Goal: Task Accomplishment & Management: Manage account settings

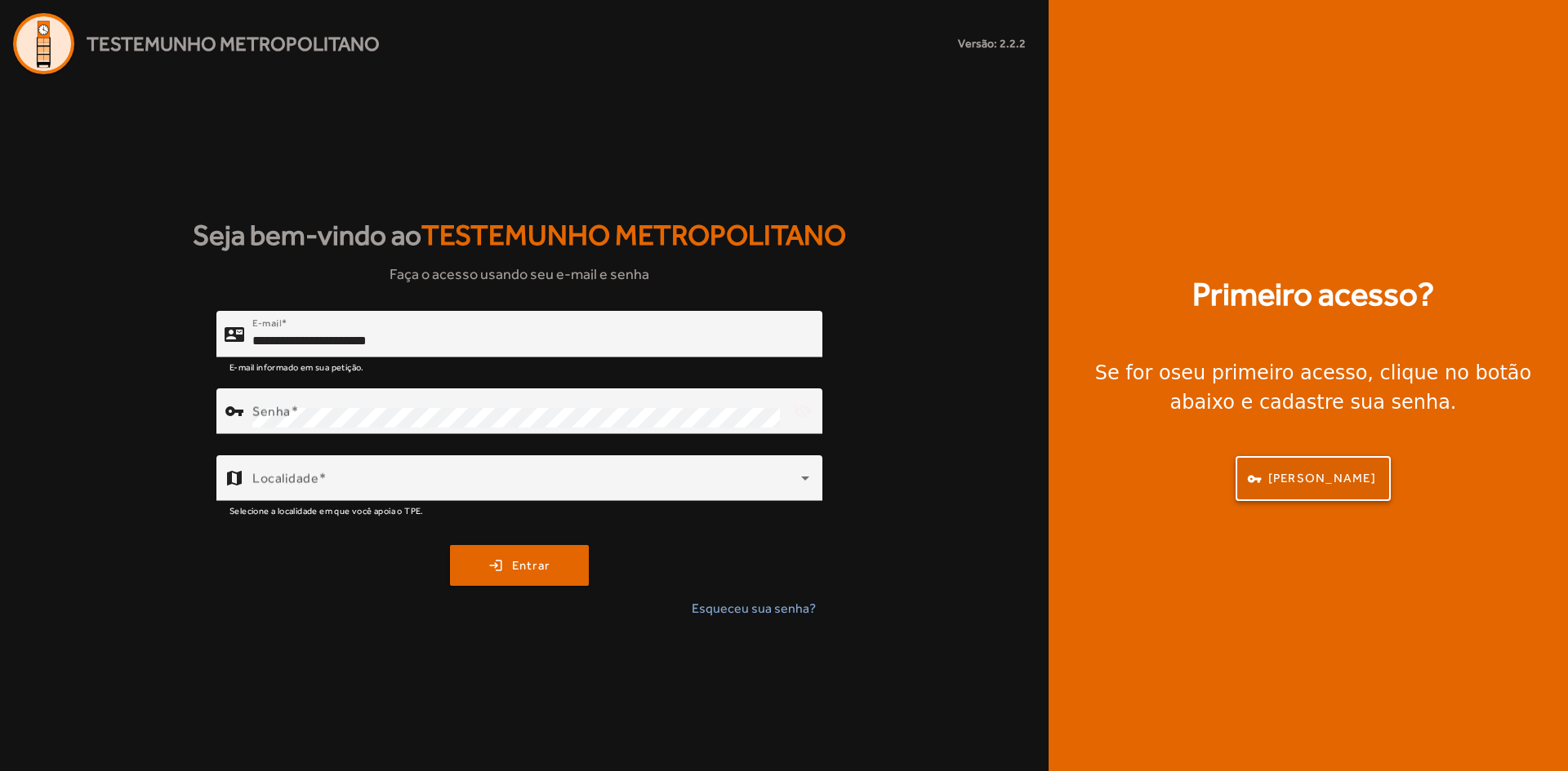
click at [1336, 478] on span "[PERSON_NAME]" at bounding box center [1322, 478] width 108 height 19
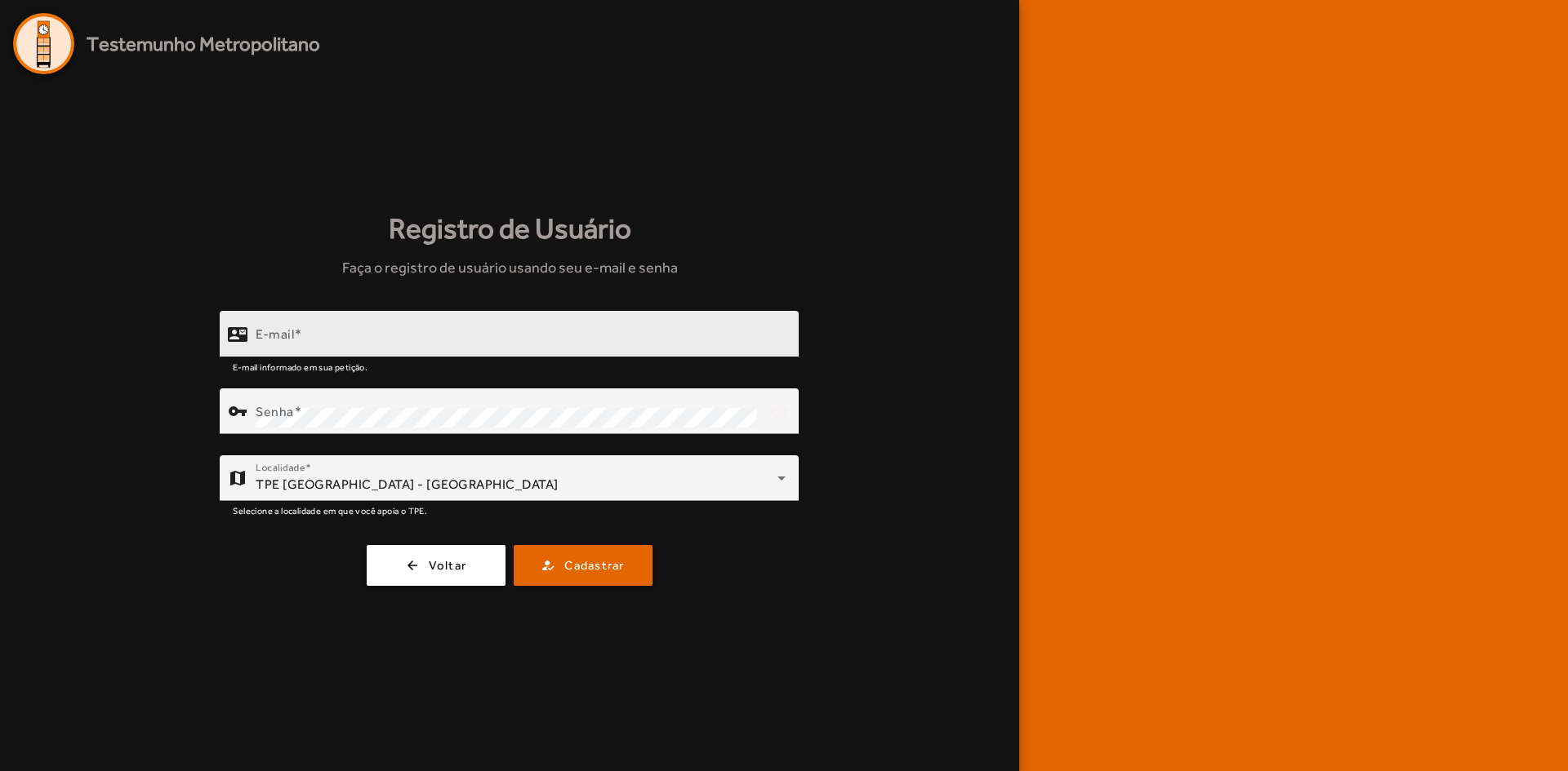
click at [436, 332] on input "E-mail" at bounding box center [521, 341] width 529 height 19
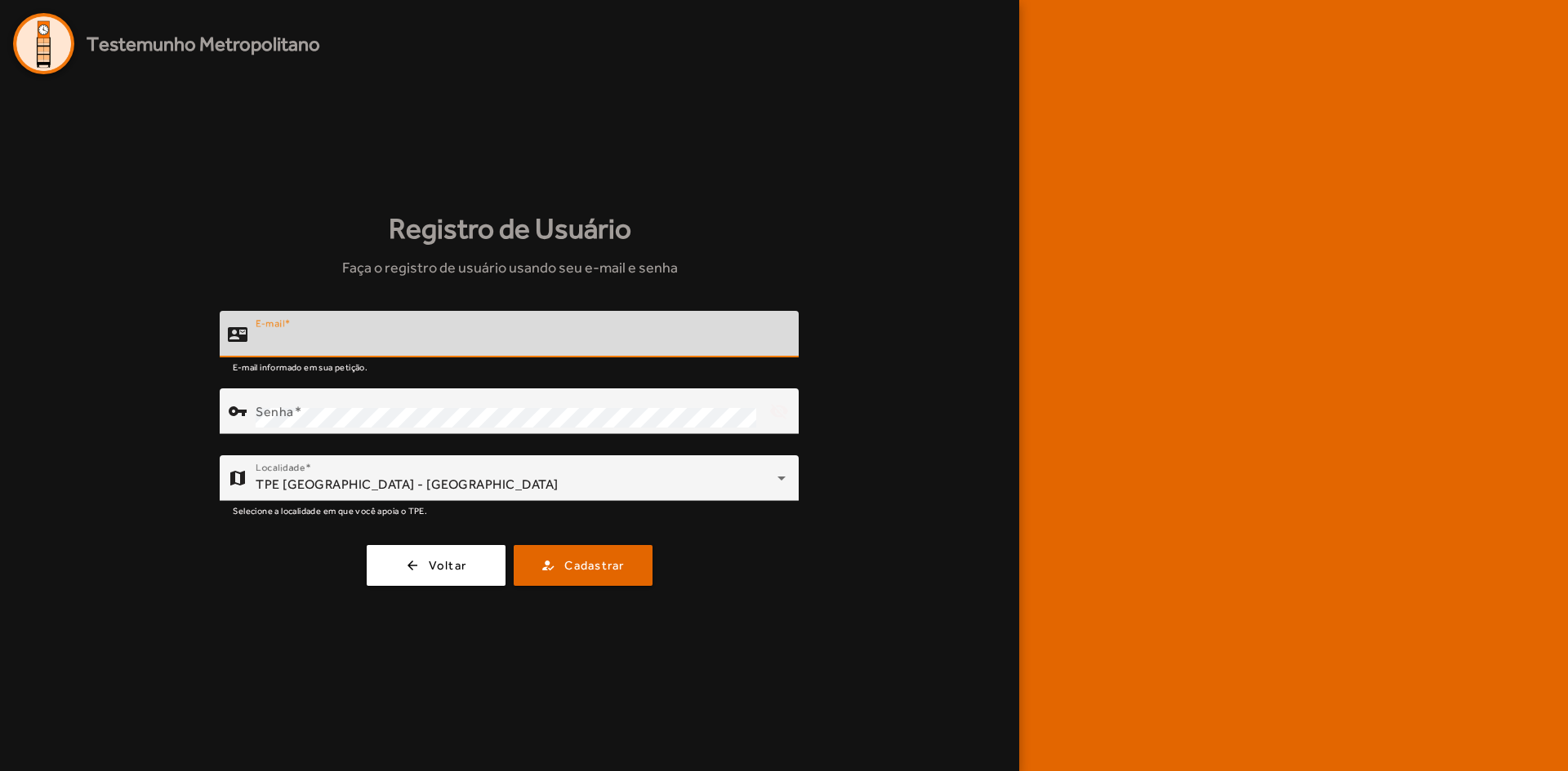
click at [344, 341] on input "E-mail" at bounding box center [521, 341] width 529 height 19
type input "**********"
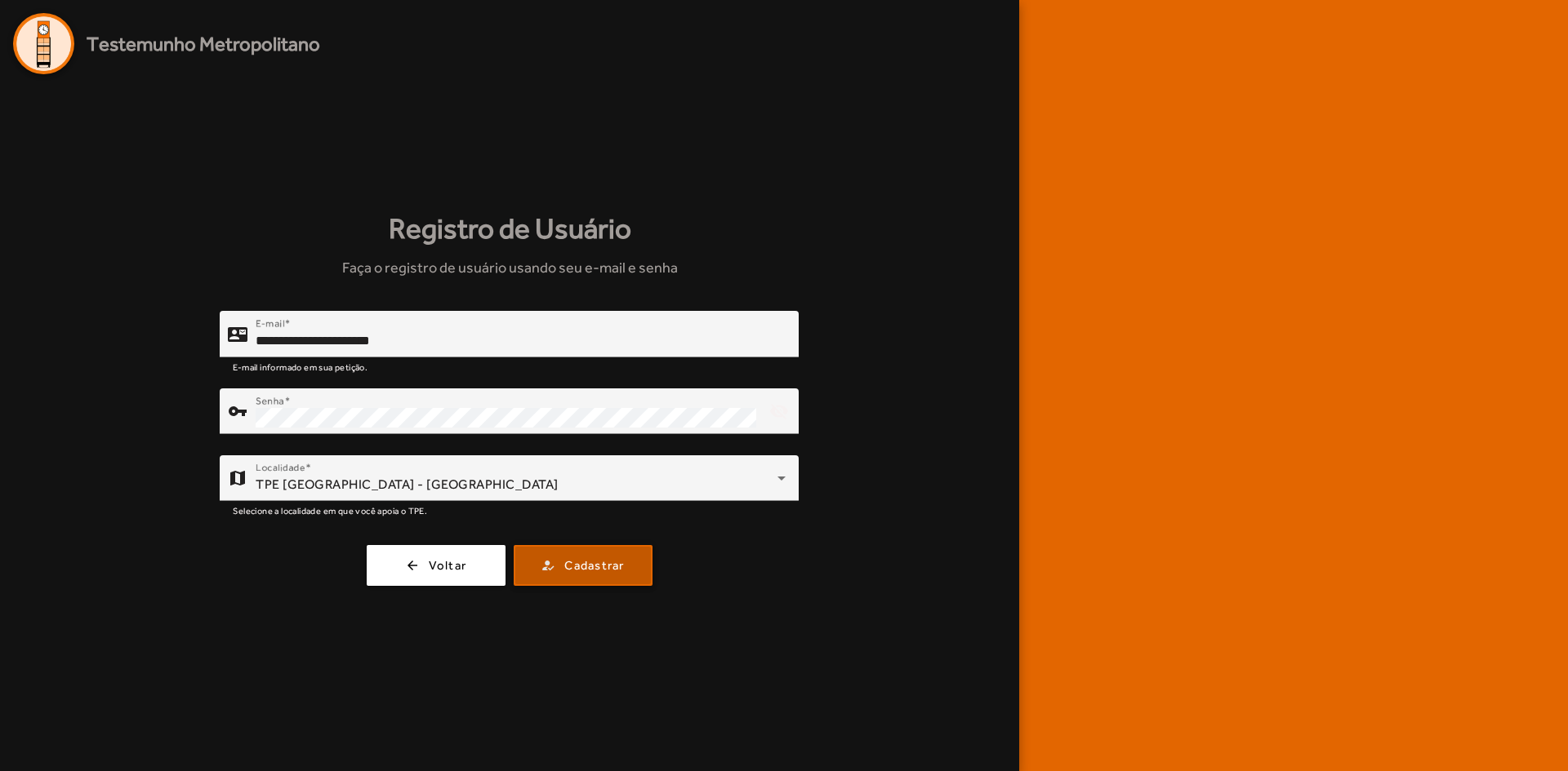
click at [614, 580] on span "submit" at bounding box center [583, 566] width 135 height 39
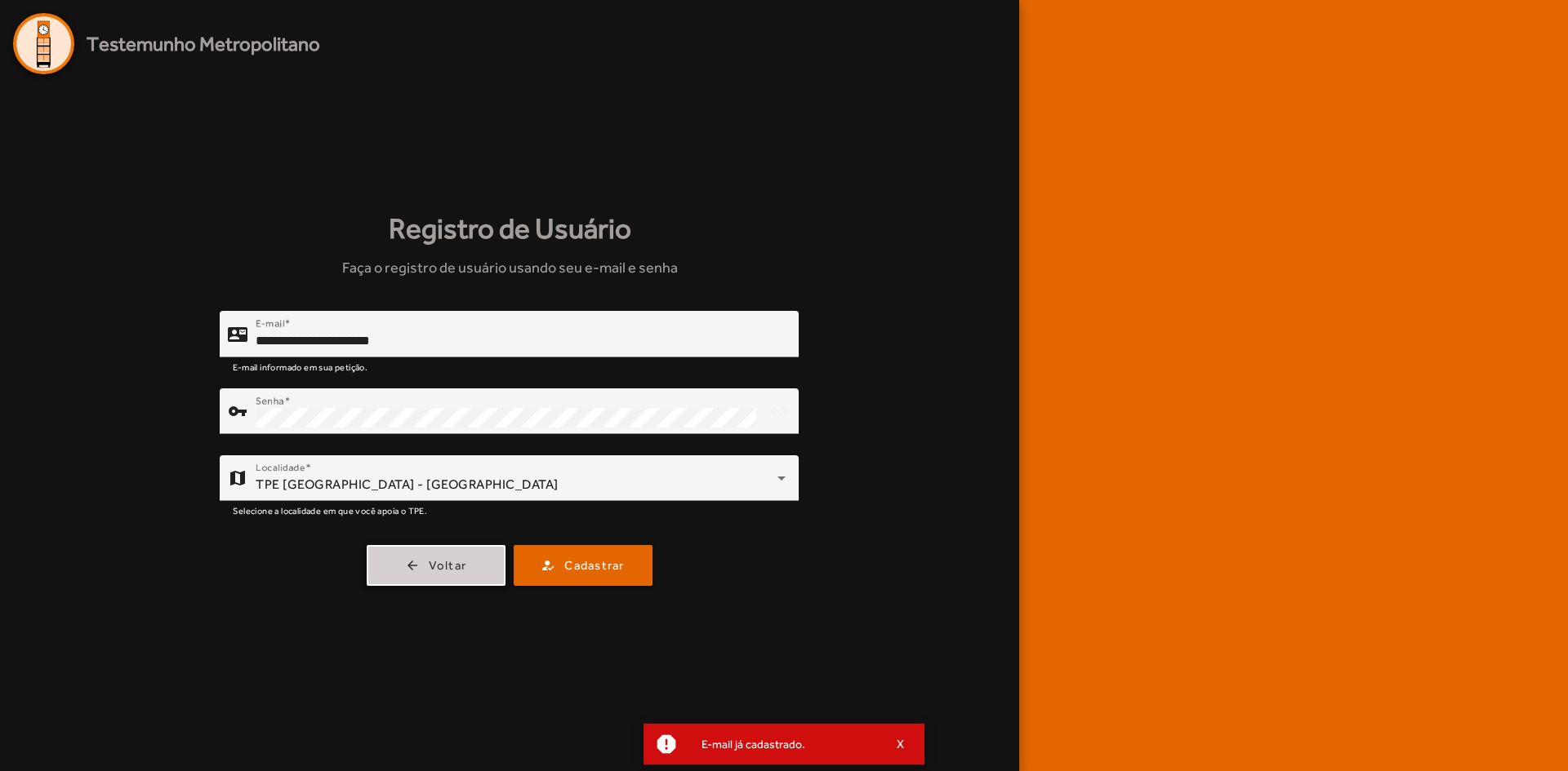
click at [460, 568] on span "Voltar" at bounding box center [447, 566] width 38 height 19
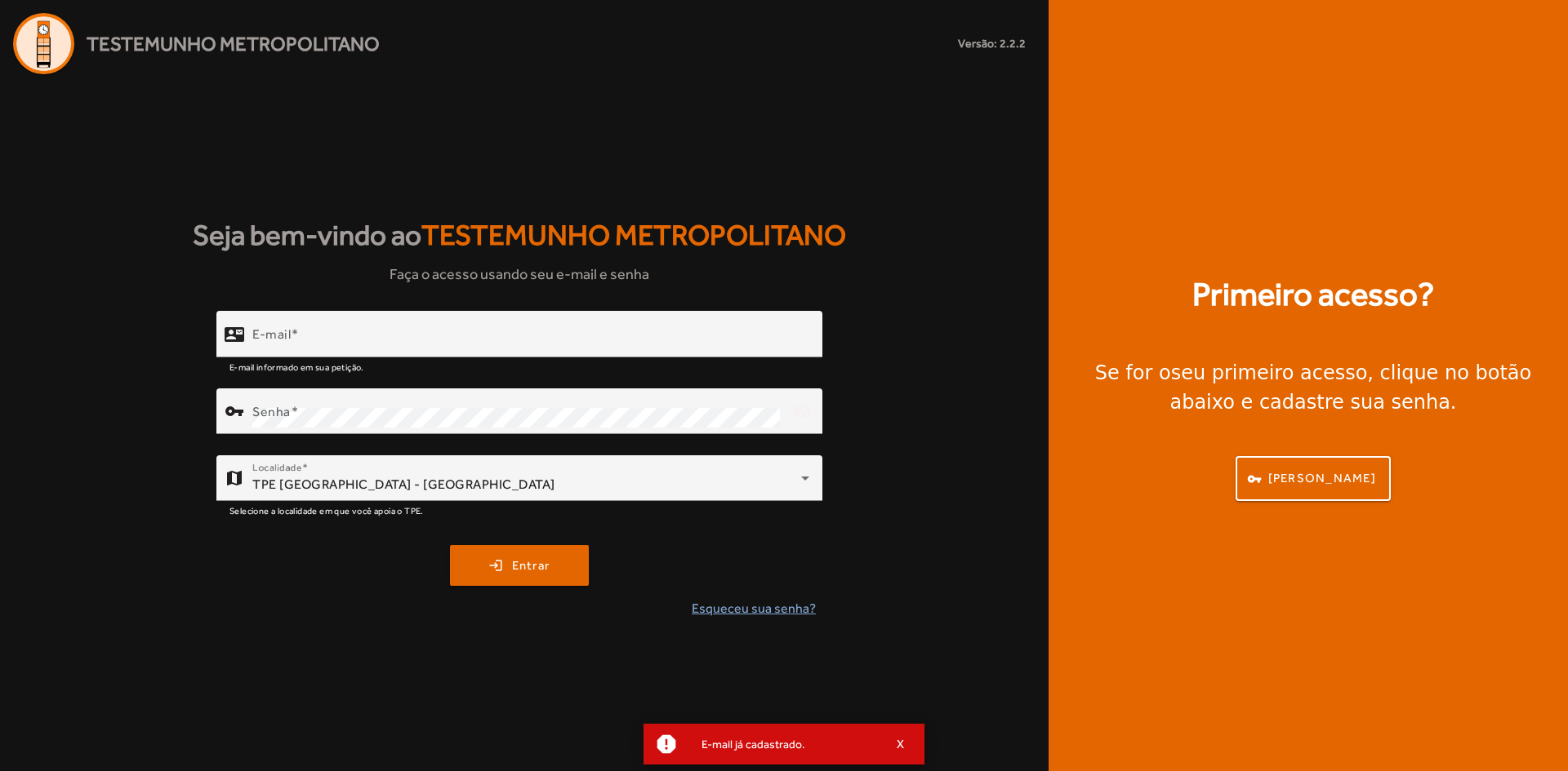
click at [794, 604] on span "Esqueceu sua senha?" at bounding box center [753, 609] width 124 height 19
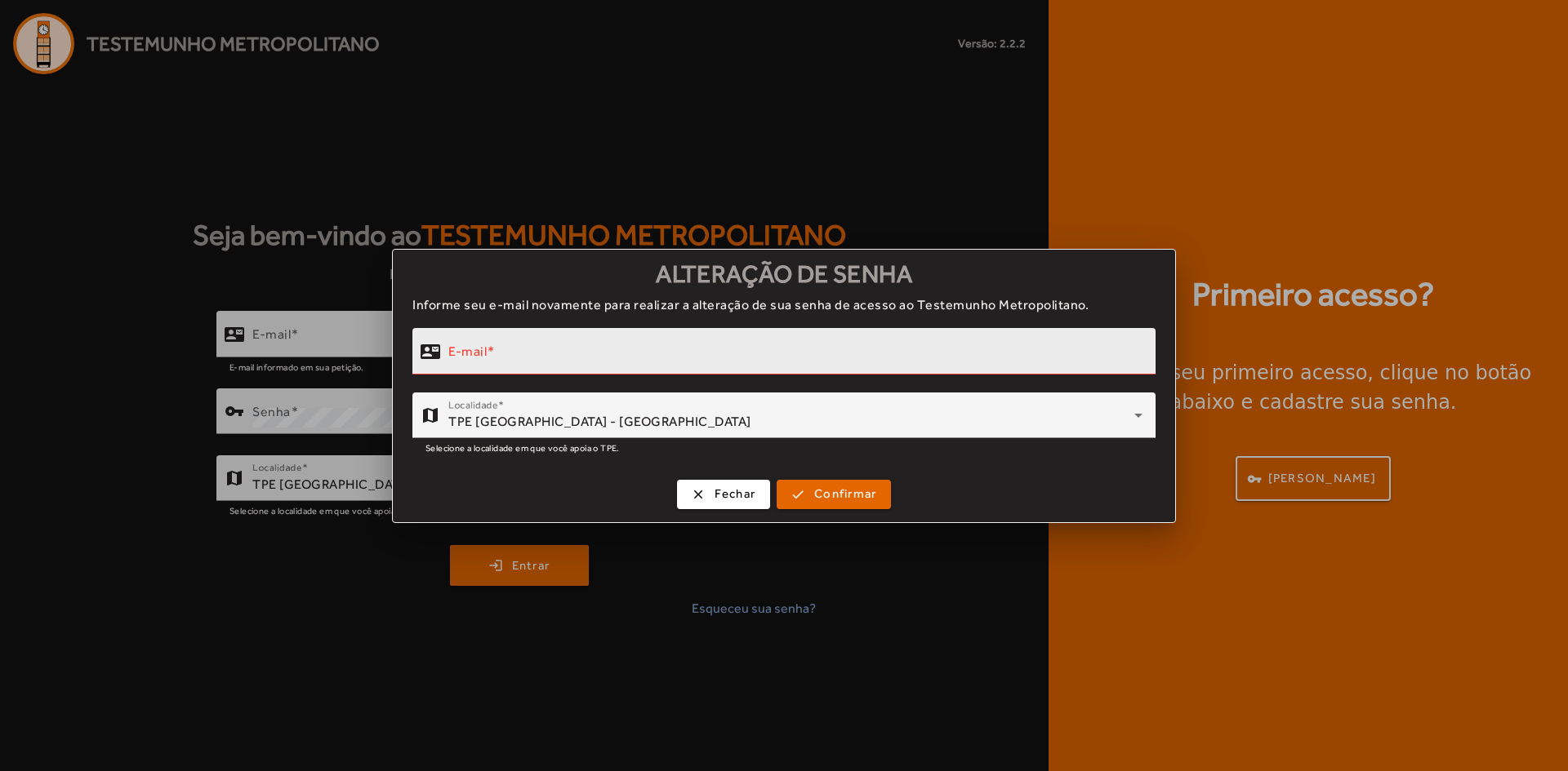
click at [542, 335] on div "E-mail" at bounding box center [795, 351] width 694 height 47
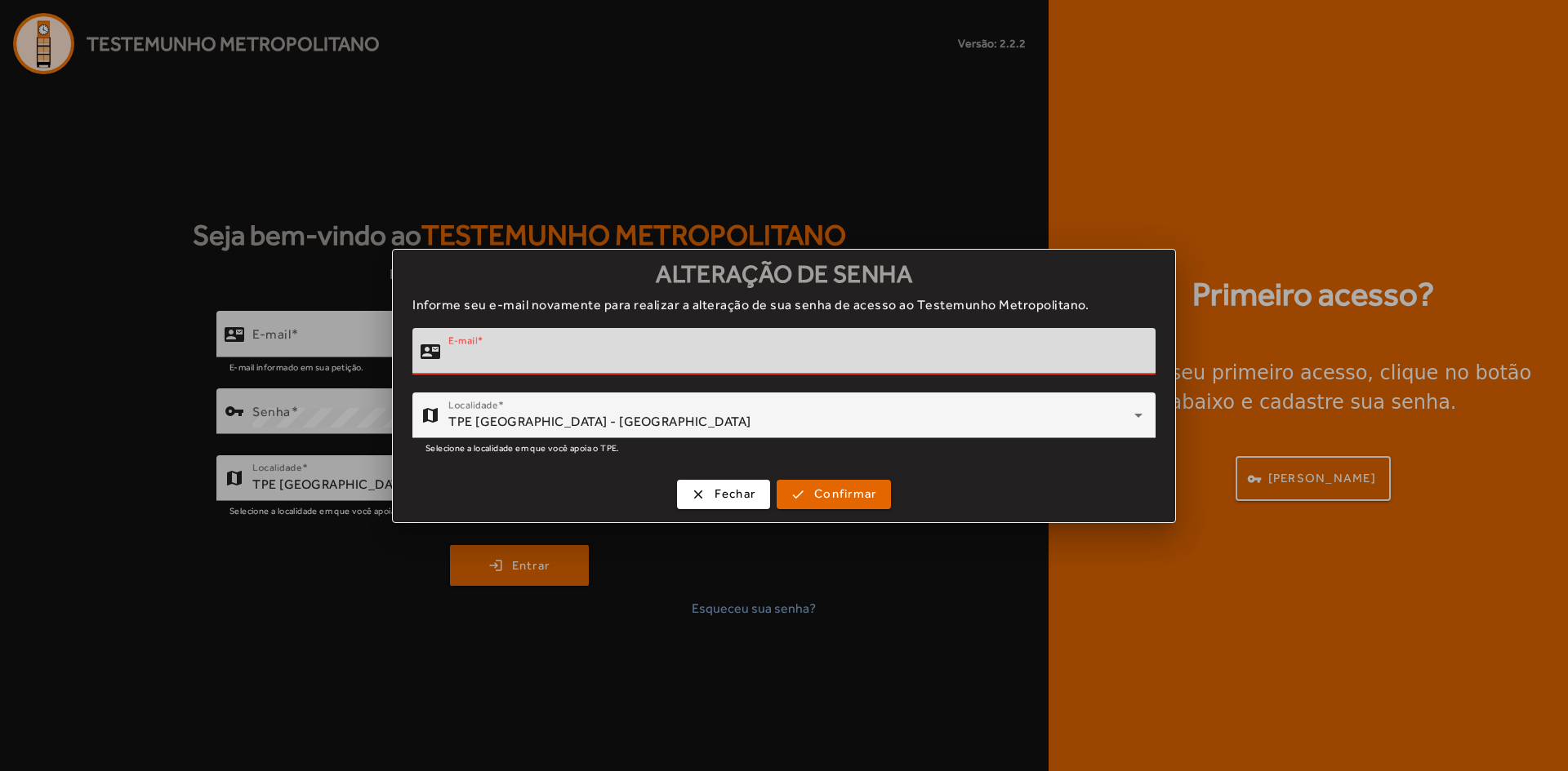
click at [545, 349] on input "E-mail" at bounding box center [795, 359] width 694 height 19
type input "**********"
click at [834, 493] on span "Confirmar" at bounding box center [845, 494] width 62 height 19
